Goal: Transaction & Acquisition: Purchase product/service

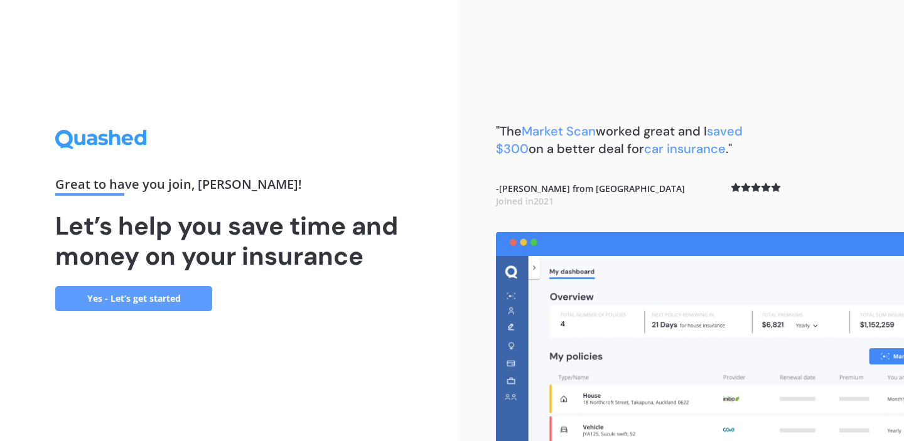
click at [165, 300] on link "Yes - Let’s get started" at bounding box center [133, 298] width 157 height 25
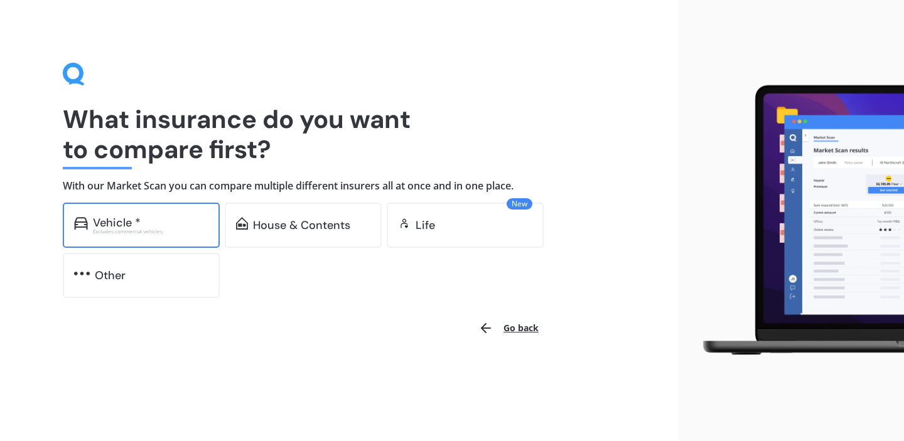
click at [136, 229] on div "Excludes commercial vehicles" at bounding box center [151, 231] width 116 height 5
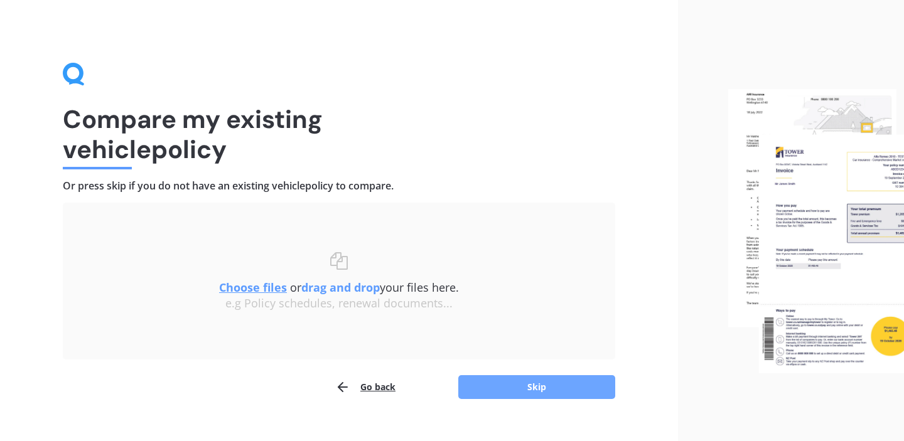
click at [511, 383] on button "Skip" at bounding box center [536, 388] width 157 height 24
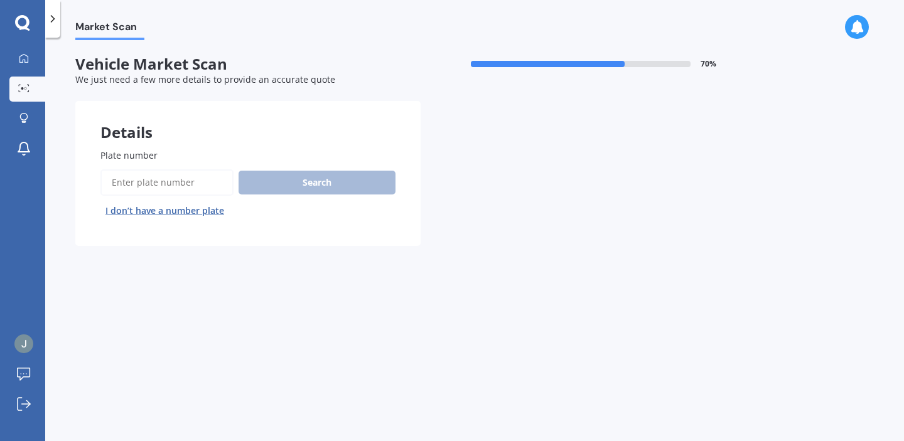
click at [201, 213] on button "I don’t have a number plate" at bounding box center [164, 211] width 129 height 20
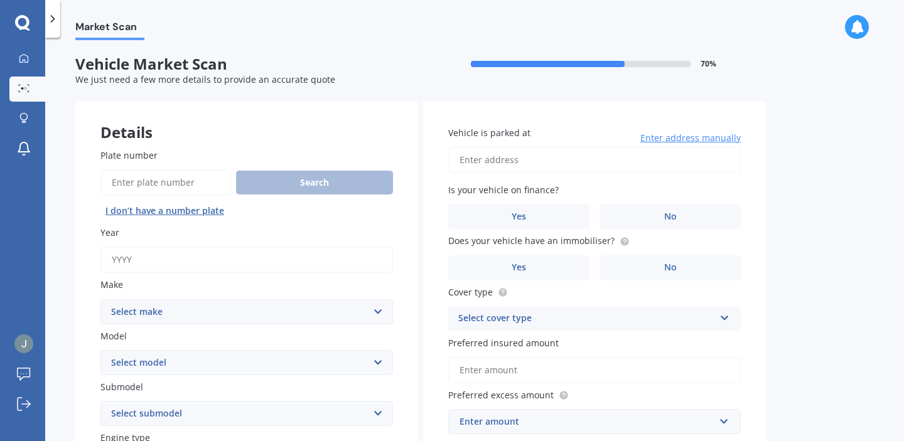
click at [290, 266] on input "Year" at bounding box center [246, 260] width 293 height 26
type input "2025"
click at [241, 306] on select "Select make AC ALFA ROMEO ASTON [PERSON_NAME] AUDI AUSTIN BEDFORD Bentley BMW B…" at bounding box center [246, 312] width 293 height 25
select select "TOYOTA"
click at [100, 300] on select "Select make AC ALFA ROMEO ASTON [PERSON_NAME] AUDI AUSTIN BEDFORD Bentley BMW B…" at bounding box center [246, 312] width 293 height 25
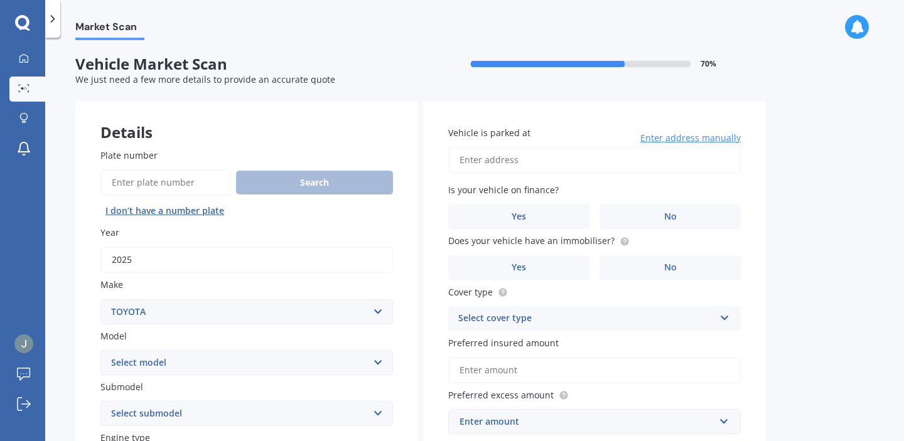
click at [199, 363] on select "Select model 4 Runner 86 [PERSON_NAME] Alphard Altezza Aqua Aristo Aurion Auris…" at bounding box center [246, 362] width 293 height 25
select select "LANDCRUISER [PERSON_NAME]"
click at [100, 351] on select "Select model 4 Runner 86 [PERSON_NAME] Alphard Altezza Aqua Aristo Aurion Auris…" at bounding box center [246, 362] width 293 height 25
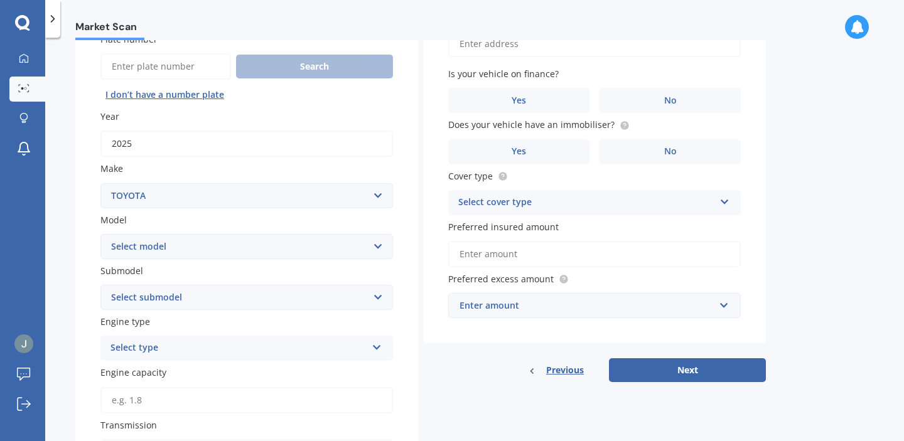
scroll to position [120, 0]
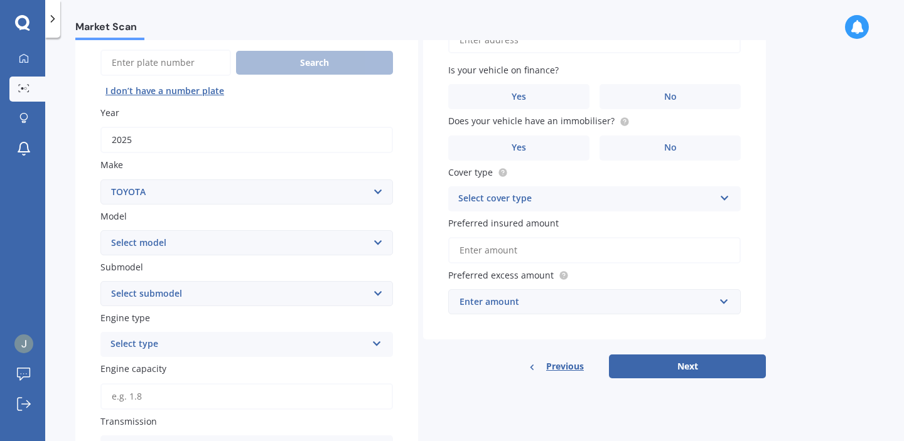
click at [276, 294] on select "Select submodel GX LTD 3.0TD 5A" at bounding box center [246, 293] width 293 height 25
click at [249, 347] on div "Select type" at bounding box center [239, 344] width 256 height 15
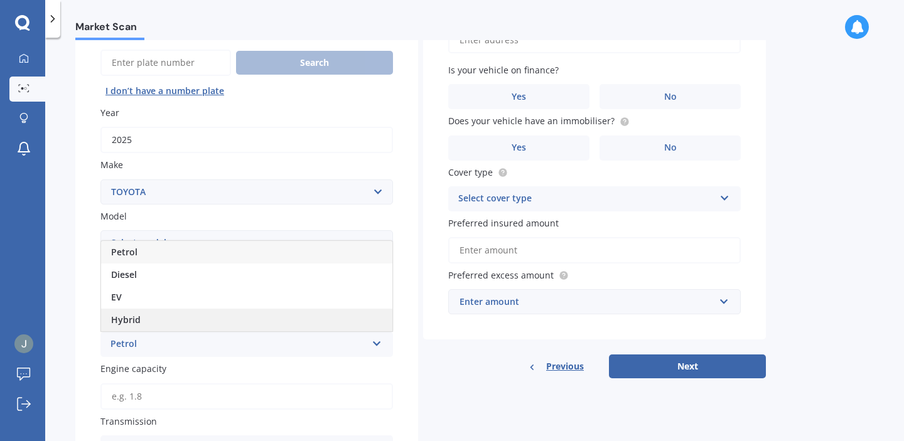
click at [231, 324] on div "Hybrid" at bounding box center [246, 320] width 291 height 23
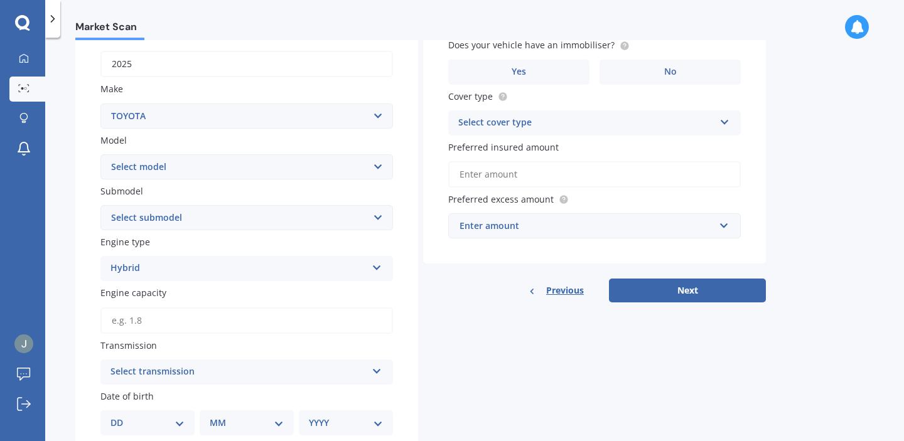
scroll to position [198, 0]
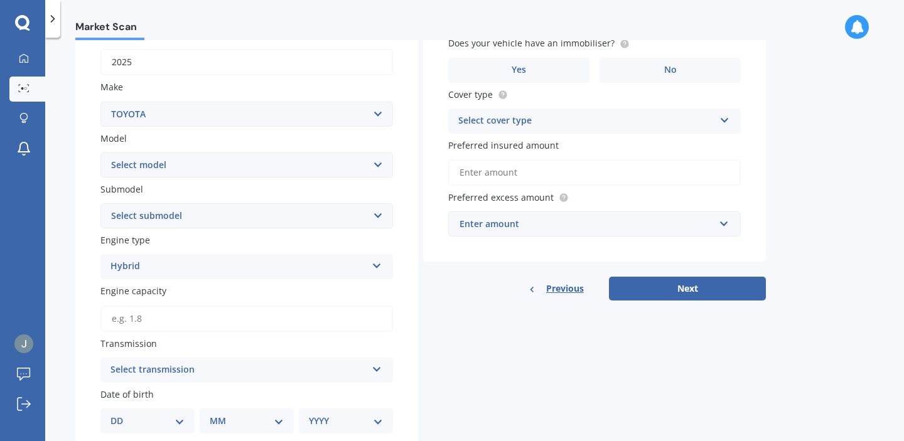
click at [222, 326] on input "Engine capacity" at bounding box center [246, 319] width 293 height 26
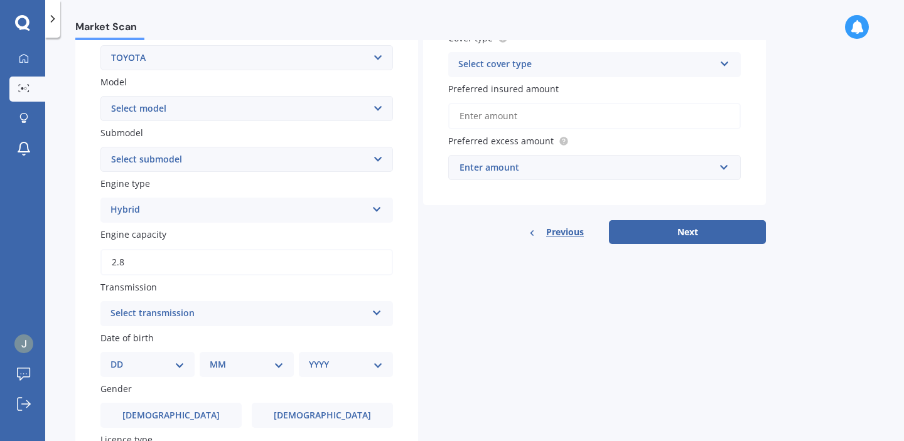
scroll to position [265, 0]
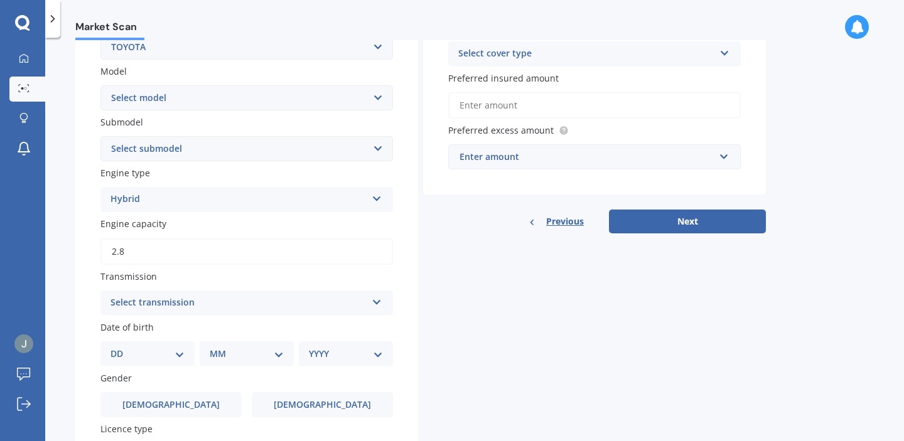
type input "2.8"
click at [235, 311] on div "Select transmission" at bounding box center [239, 303] width 256 height 15
click at [207, 332] on div "Auto" at bounding box center [246, 328] width 291 height 23
click at [181, 354] on select "DD 01 02 03 04 05 06 07 08 09 10 11 12 13 14 15 16 17 18 19 20 21 22 23 24 25 2…" at bounding box center [148, 354] width 74 height 14
select select "23"
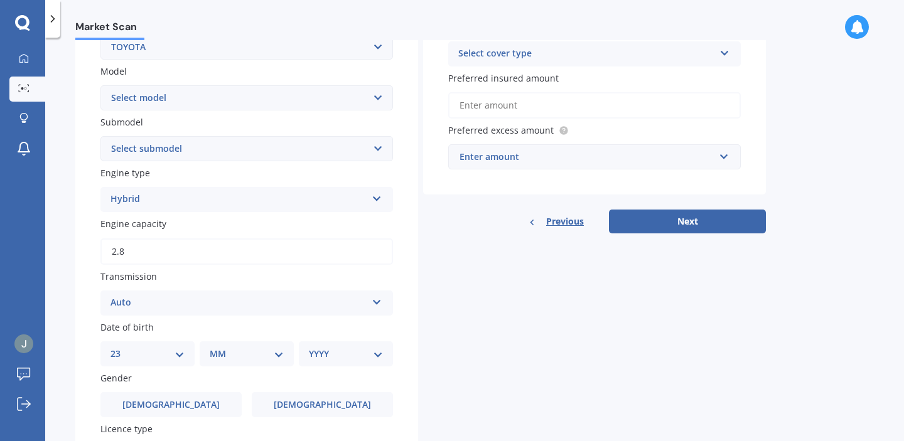
click at [121, 350] on select "DD 01 02 03 04 05 06 07 08 09 10 11 12 13 14 15 16 17 18 19 20 21 22 23 24 25 2…" at bounding box center [148, 354] width 74 height 14
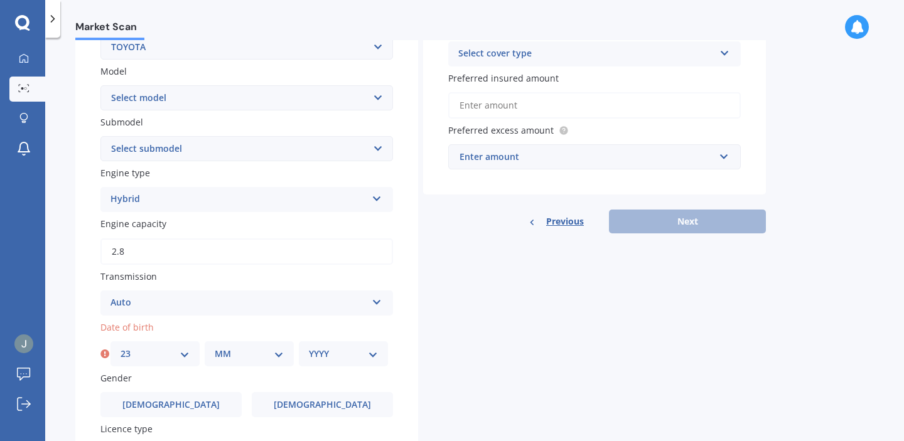
click at [273, 356] on select "MM 01 02 03 04 05 06 07 08 09 10 11 12" at bounding box center [249, 354] width 69 height 14
select select "09"
click at [215, 350] on select "MM 01 02 03 04 05 06 07 08 09 10 11 12" at bounding box center [249, 354] width 69 height 14
click at [340, 348] on div "YYYY 2025 2024 2023 2022 2021 2020 2019 2018 2017 2016 2015 2014 2013 2012 2011…" at bounding box center [343, 354] width 89 height 25
click at [366, 350] on select "YYYY 2025 2024 2023 2022 2021 2020 2019 2018 2017 2016 2015 2014 2013 2012 2011…" at bounding box center [343, 354] width 69 height 14
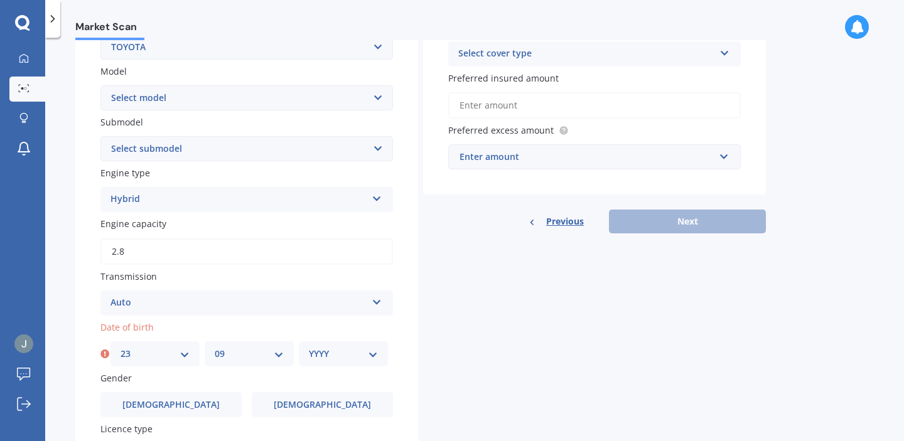
select select "1989"
click at [309, 350] on select "YYYY 2025 2024 2023 2022 2021 2020 2019 2018 2017 2016 2015 2014 2013 2012 2011…" at bounding box center [343, 354] width 69 height 14
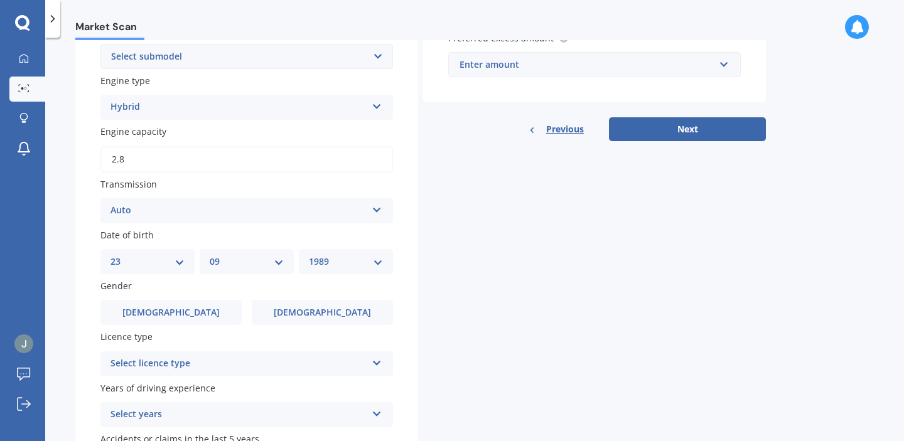
scroll to position [358, 0]
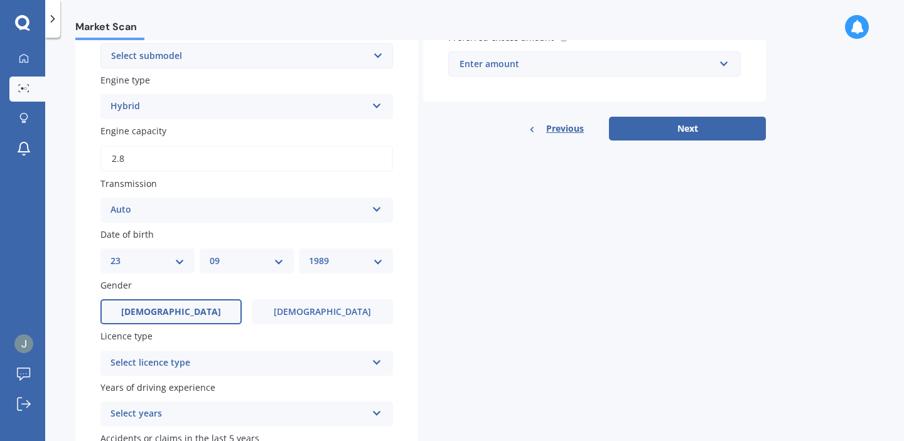
click at [170, 311] on span "[DEMOGRAPHIC_DATA]" at bounding box center [171, 312] width 100 height 11
click at [0, 0] on input "[DEMOGRAPHIC_DATA]" at bounding box center [0, 0] width 0 height 0
click at [232, 364] on div "Select licence type" at bounding box center [239, 363] width 256 height 15
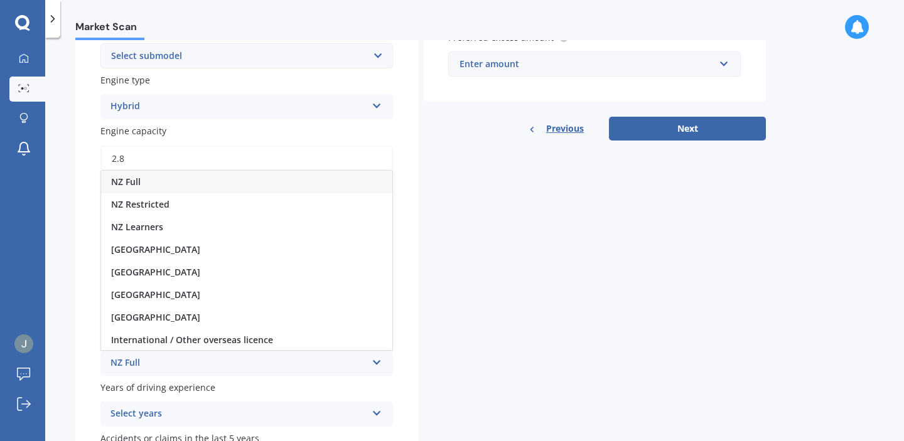
click at [176, 185] on div "NZ Full" at bounding box center [246, 182] width 291 height 23
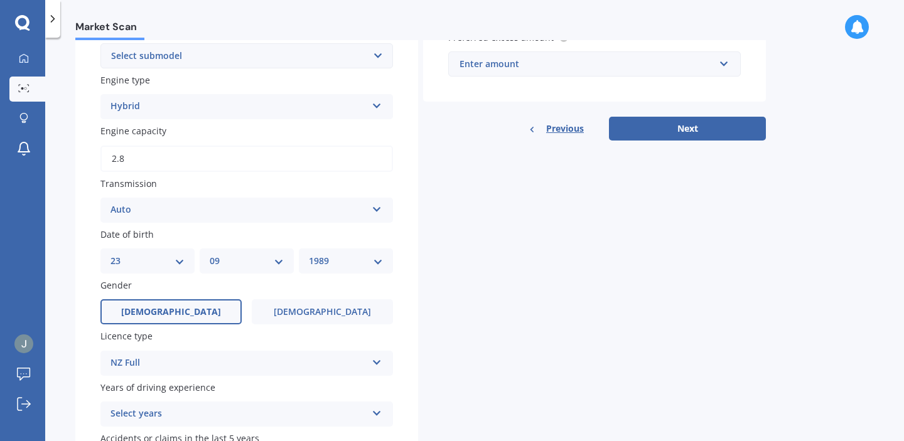
scroll to position [456, 0]
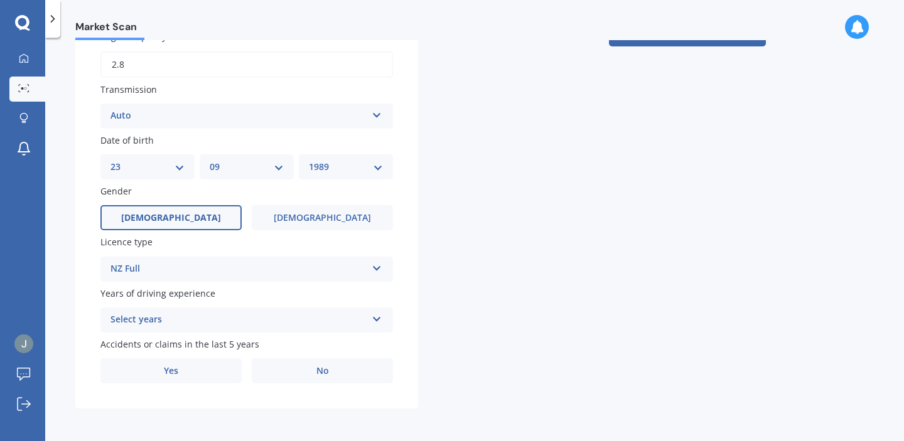
click at [243, 315] on div "Select years" at bounding box center [239, 320] width 256 height 15
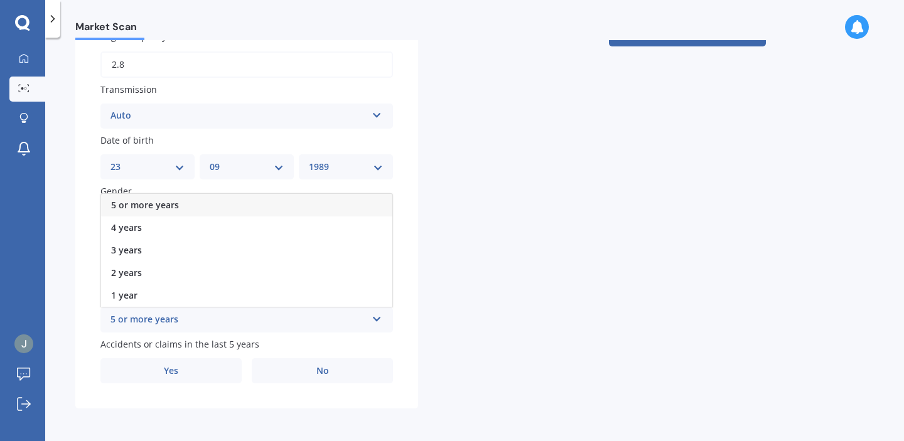
click at [200, 203] on div "5 or more years" at bounding box center [246, 205] width 291 height 23
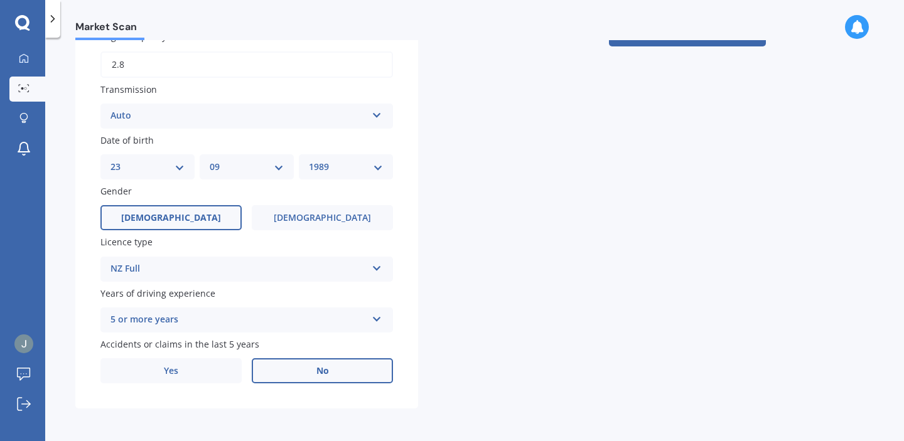
click at [293, 377] on label "No" at bounding box center [322, 371] width 141 height 25
click at [0, 0] on input "No" at bounding box center [0, 0] width 0 height 0
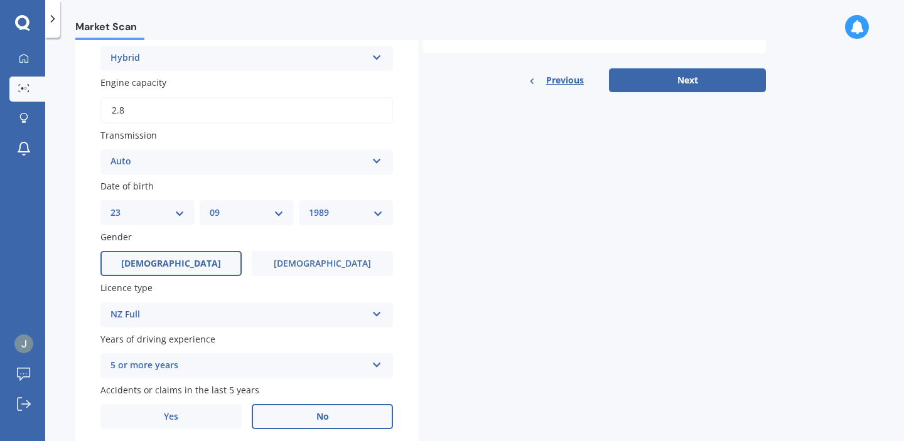
scroll to position [381, 0]
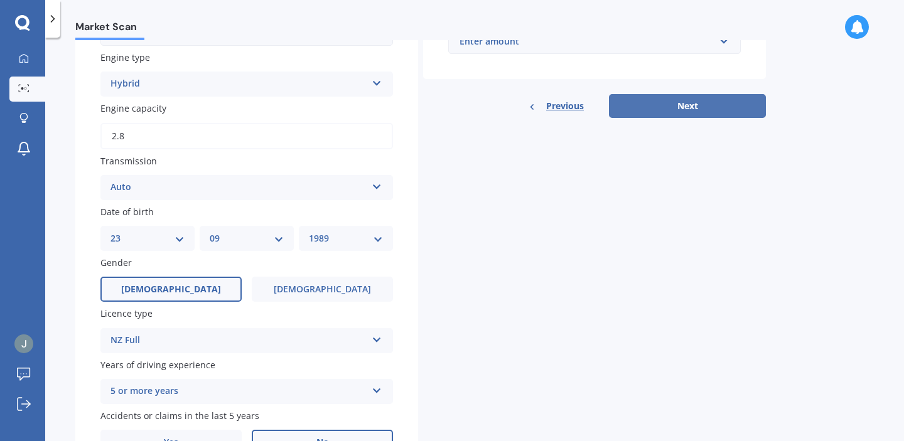
click at [678, 116] on button "Next" at bounding box center [687, 106] width 157 height 24
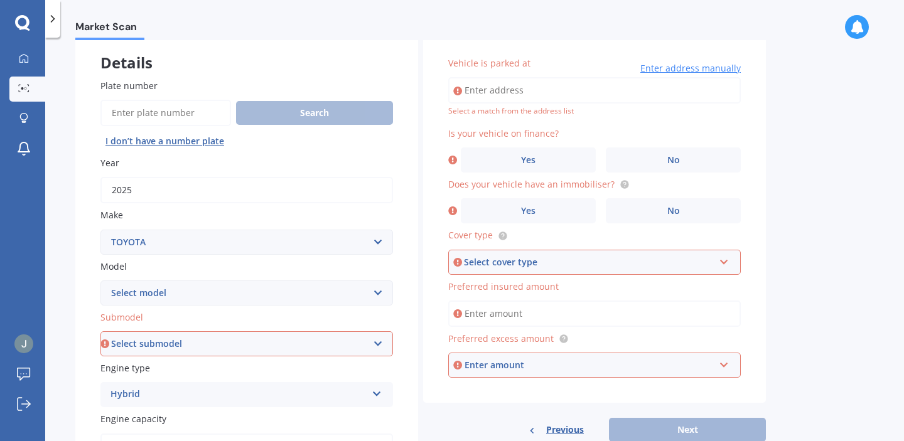
scroll to position [0, 0]
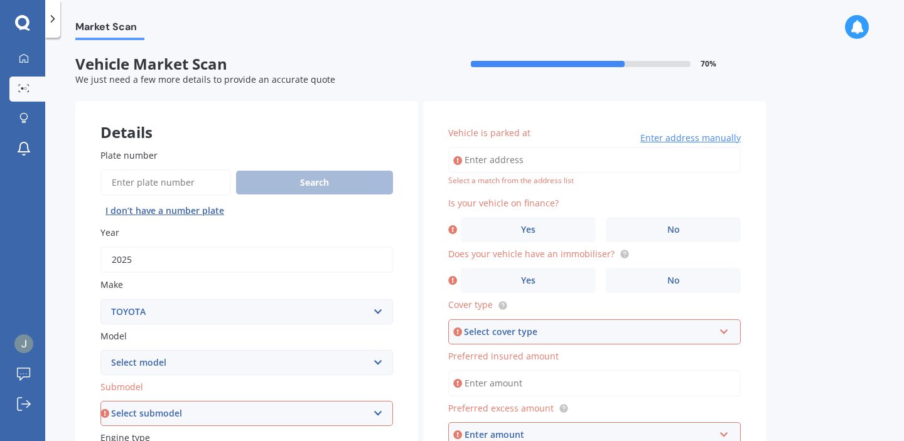
click at [565, 160] on input "Vehicle is parked at" at bounding box center [594, 160] width 293 height 26
type input "[STREET_ADDRESS]"
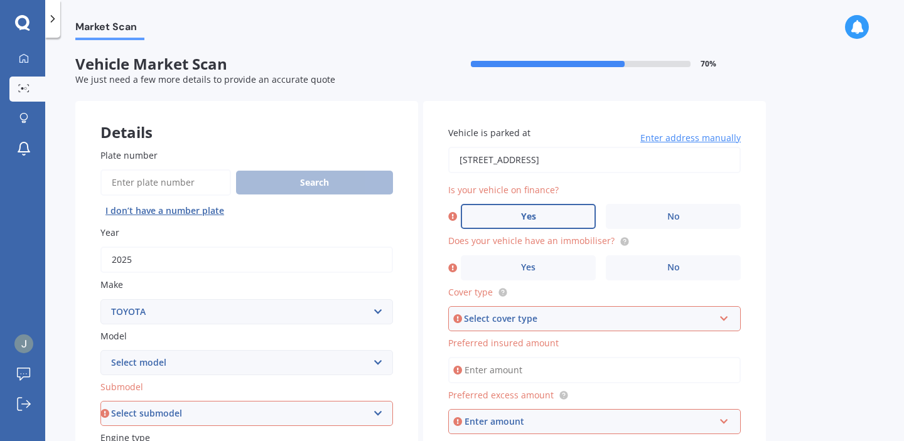
click at [575, 220] on label "Yes" at bounding box center [528, 216] width 135 height 25
click at [0, 0] on input "Yes" at bounding box center [0, 0] width 0 height 0
click at [577, 269] on label "Yes" at bounding box center [528, 268] width 135 height 25
click at [0, 0] on input "Yes" at bounding box center [0, 0] width 0 height 0
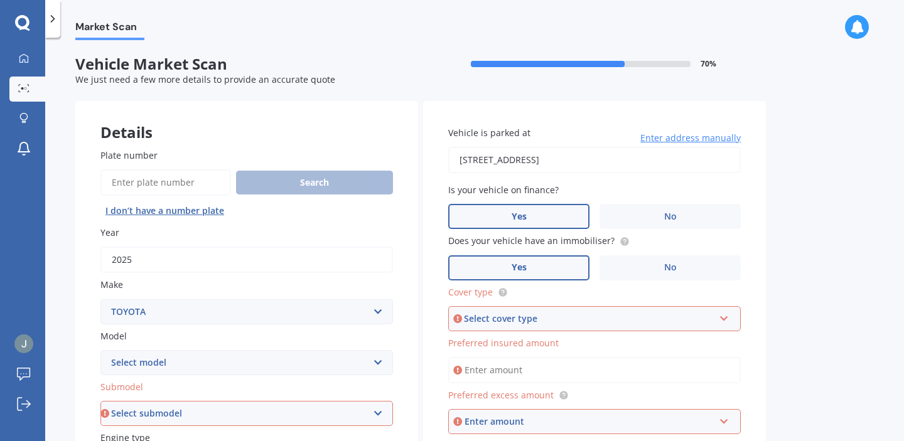
click at [571, 318] on div "Select cover type" at bounding box center [589, 319] width 250 height 14
click at [546, 346] on div "Comprehensive" at bounding box center [595, 343] width 290 height 23
click at [563, 375] on input "Preferred insured amount" at bounding box center [594, 370] width 293 height 26
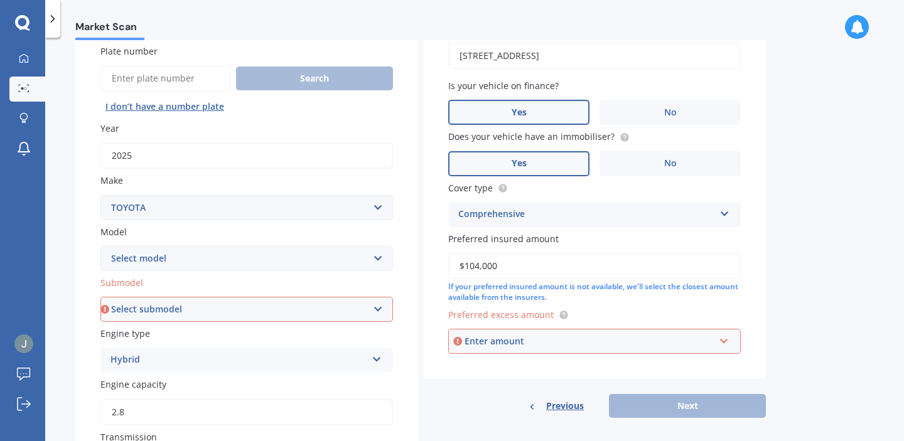
scroll to position [106, 0]
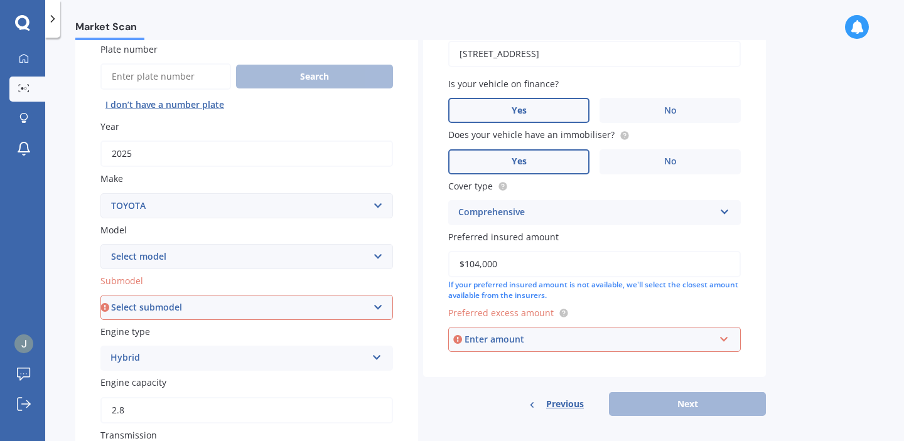
type input "$104,000"
click at [548, 344] on div "Enter amount" at bounding box center [590, 340] width 250 height 14
type input "1000"
click at [647, 400] on div "Previous Next" at bounding box center [594, 404] width 343 height 24
click at [644, 403] on div "Previous Next" at bounding box center [594, 404] width 343 height 24
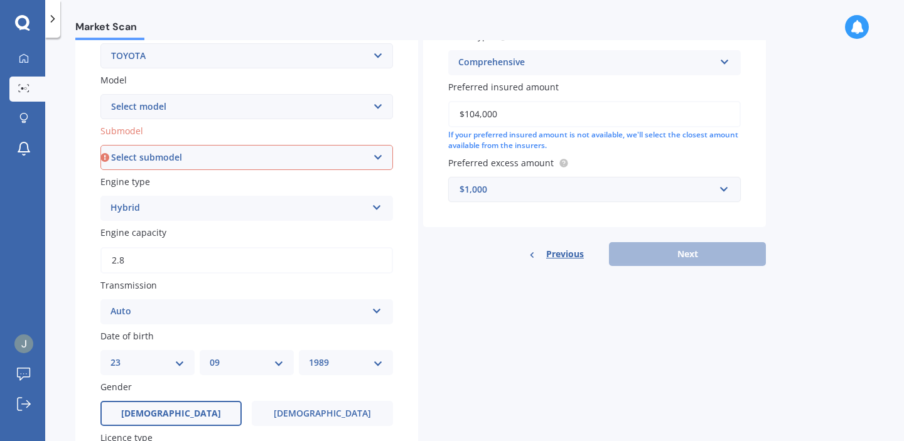
scroll to position [244, 0]
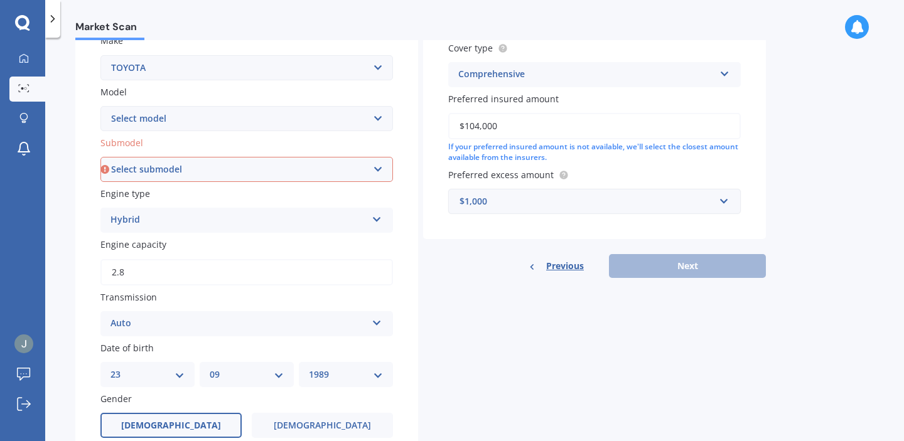
click at [269, 168] on select "Select submodel GX LTD 3.0TD 5A" at bounding box center [246, 169] width 293 height 25
click at [377, 113] on select "Select model 4 Runner 86 [PERSON_NAME] Alphard Altezza Aqua Aristo Aurion Auris…" at bounding box center [246, 118] width 293 height 25
select select "LANDCRUISER"
click at [100, 107] on select "Select model 4 Runner 86 [PERSON_NAME] Alphard Altezza Aqua Aristo Aurion Auris…" at bounding box center [246, 118] width 293 height 25
click at [386, 169] on select "Select submodel GX LTD 3.0TD 5A" at bounding box center [246, 169] width 293 height 25
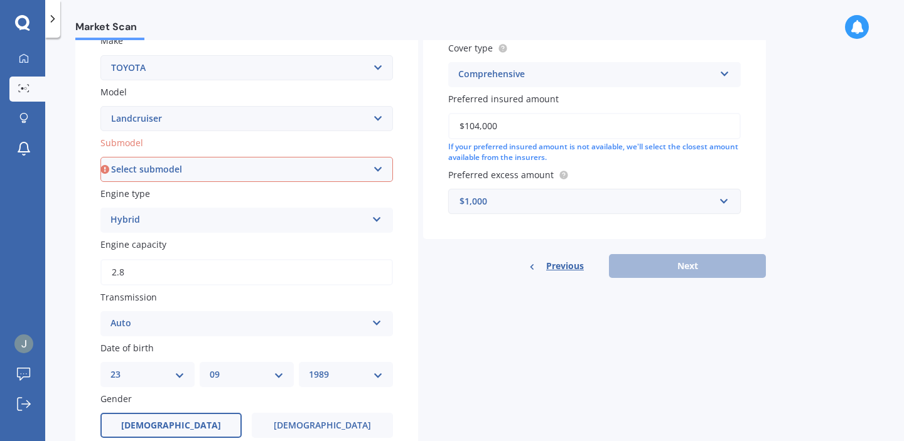
select select "[PERSON_NAME] 2.8 TURBO DIESEL"
click at [100, 158] on select "Select submodel (All other) 4WD SWB Hard Top Diesel Diesel 4.2 4WD Diesel 4.5 4…" at bounding box center [246, 169] width 293 height 25
click at [644, 260] on button "Next" at bounding box center [687, 266] width 157 height 24
select select "23"
select select "09"
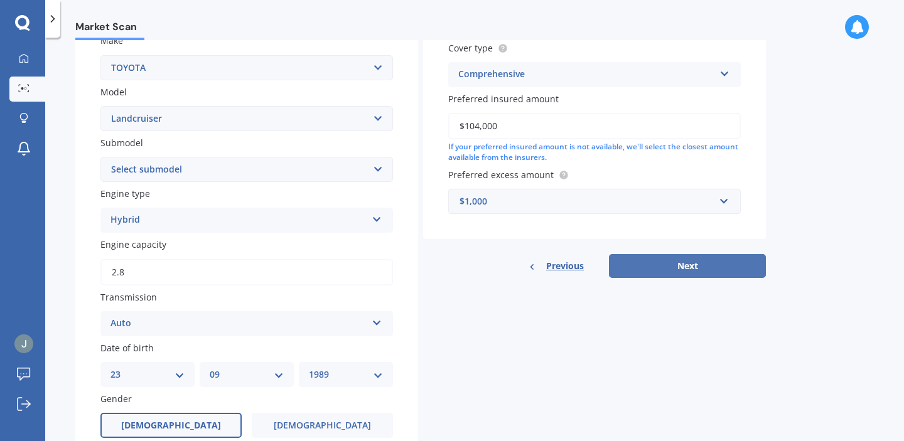
select select "1989"
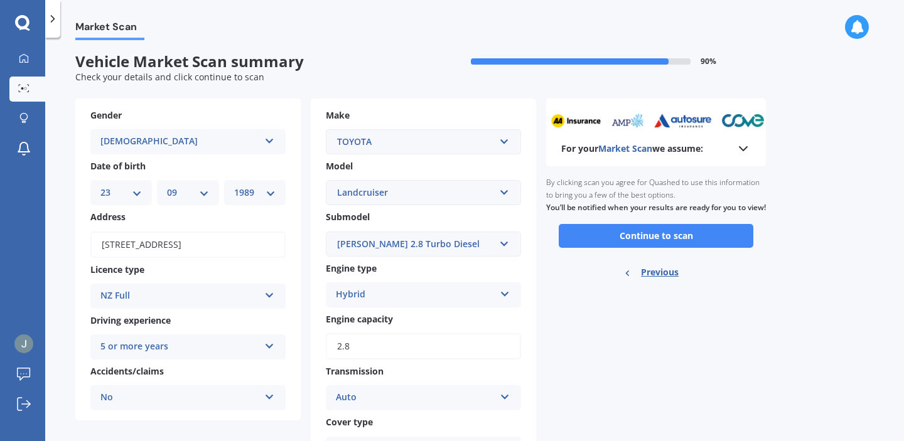
scroll to position [0, 0]
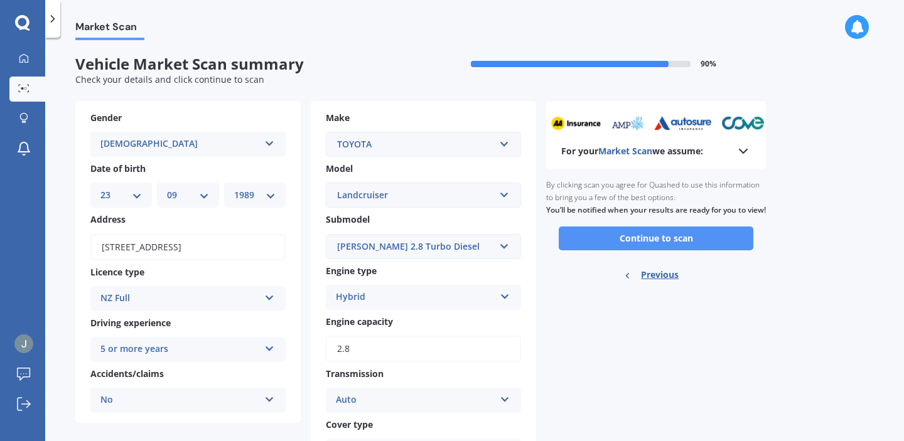
click at [679, 251] on button "Continue to scan" at bounding box center [656, 239] width 195 height 24
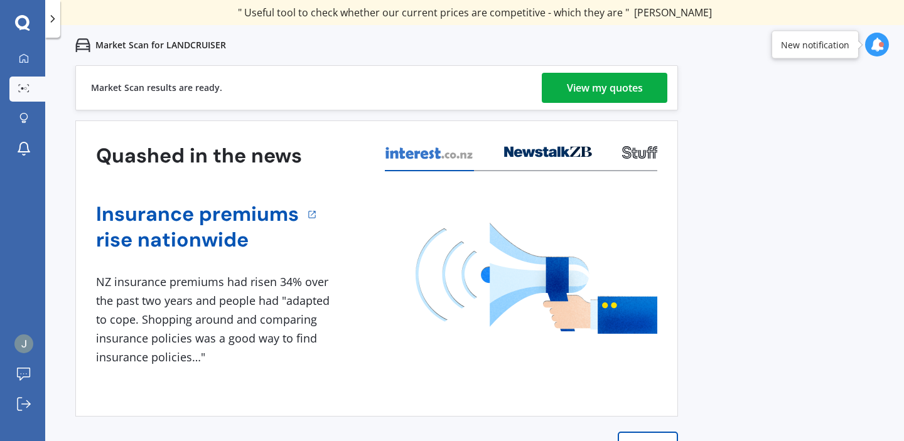
click at [588, 87] on div "View my quotes" at bounding box center [605, 88] width 76 height 30
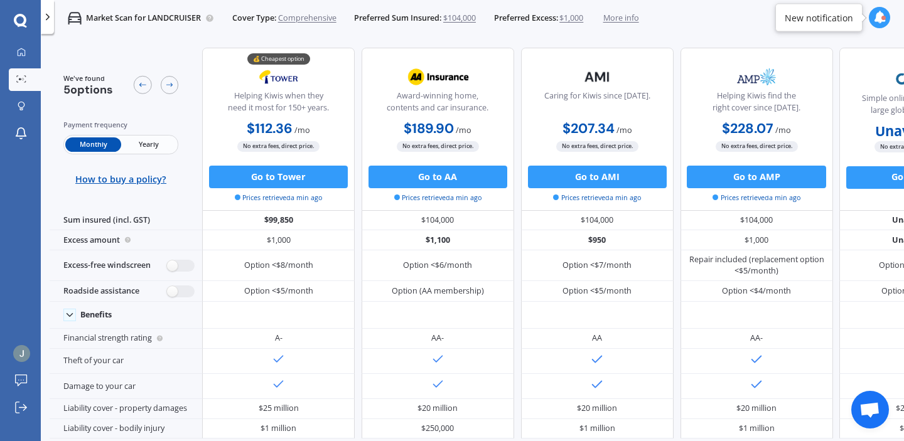
click at [151, 138] on span "Yearly" at bounding box center [148, 145] width 55 height 14
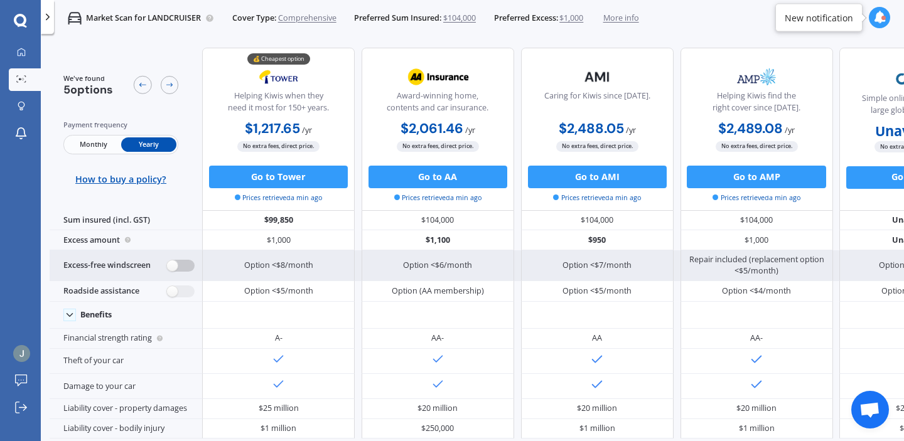
click at [175, 269] on label at bounding box center [181, 266] width 28 height 12
radio input "true"
